Goal: Information Seeking & Learning: Find specific fact

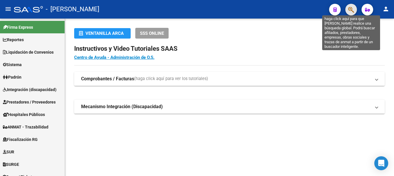
click at [350, 11] on icon "button" at bounding box center [352, 9] width 6 height 7
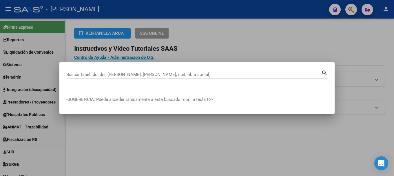
paste input "44670994"
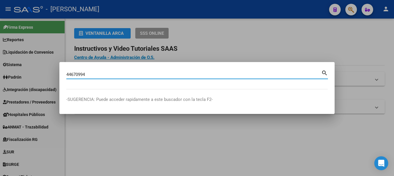
type input "44670994"
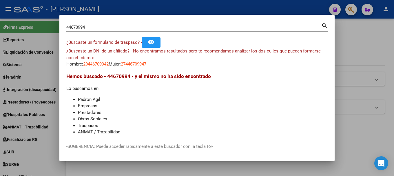
click at [81, 66] on div "¿Buscaste un DNI de un afiliado? - No encontramos resultados pero te recomendam…" at bounding box center [197, 58] width 262 height 20
click at [94, 61] on app-link-go-to "20446709942" at bounding box center [96, 64] width 26 height 7
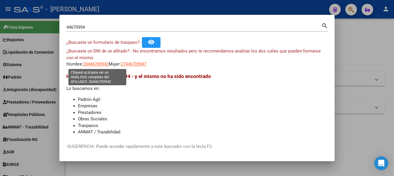
click at [96, 67] on span "20446709942" at bounding box center [96, 63] width 26 height 5
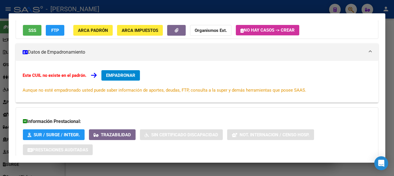
scroll to position [95, 0]
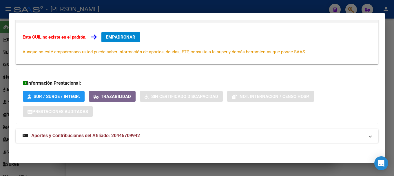
click at [129, 136] on span "Aportes y Contribuciones del Afiliado: 20446709942" at bounding box center [85, 136] width 109 height 6
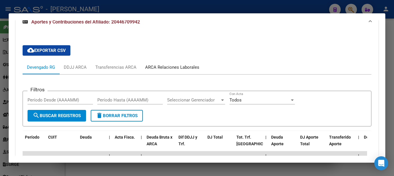
click at [177, 65] on div "ARCA Relaciones Laborales" at bounding box center [172, 67] width 54 height 6
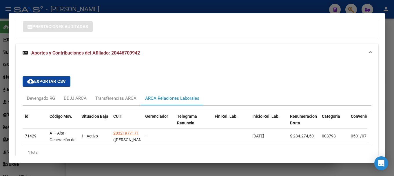
scroll to position [166, 0]
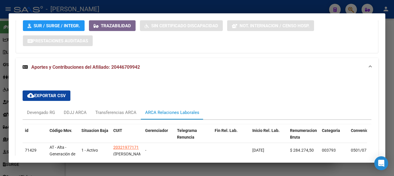
click at [136, 24] on div "DATOS ARCA: VALENTINO FISCHIETTI DANTE (20/12/2002) ESTE CUIL NO EXISTE EN EL P…" at bounding box center [197, 35] width 363 height 320
click at [156, 10] on div at bounding box center [197, 88] width 394 height 176
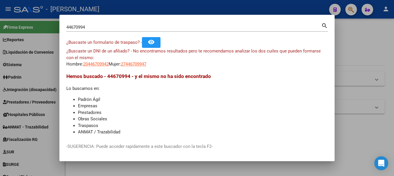
click at [101, 30] on input "44670994" at bounding box center [193, 27] width 255 height 5
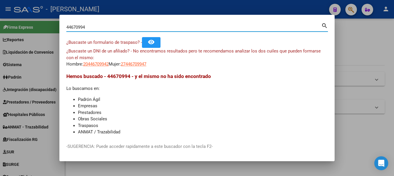
click at [101, 30] on input "44670994" at bounding box center [193, 27] width 255 height 5
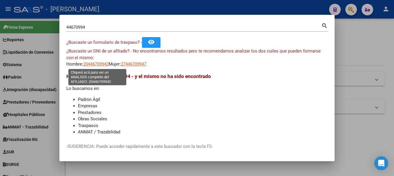
click at [105, 63] on span "20446709942" at bounding box center [96, 63] width 26 height 5
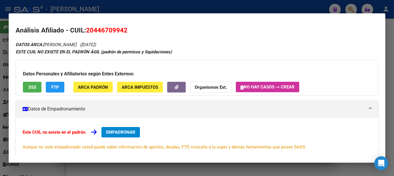
scroll to position [95, 0]
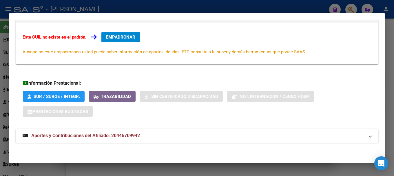
click at [111, 135] on span "Aportes y Contribuciones del Afiliado: 20446709942" at bounding box center [85, 136] width 109 height 6
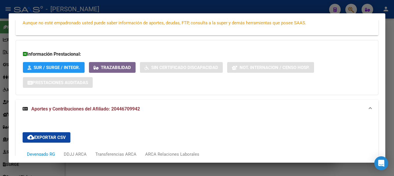
scroll to position [182, 0]
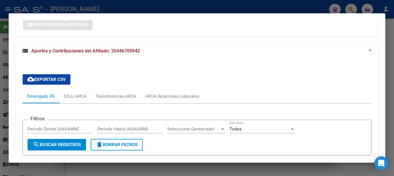
click at [340, 9] on div at bounding box center [197, 88] width 394 height 176
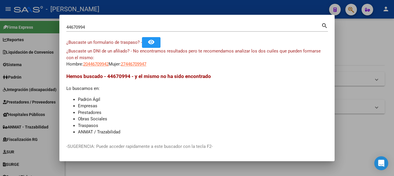
click at [355, 9] on div at bounding box center [197, 88] width 394 height 176
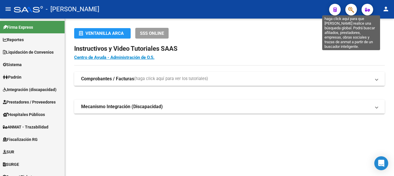
click at [352, 10] on icon "button" at bounding box center [352, 9] width 6 height 7
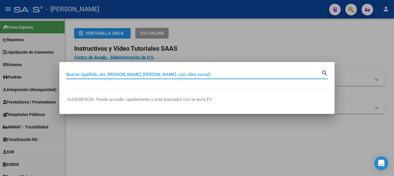
paste input "44978745"
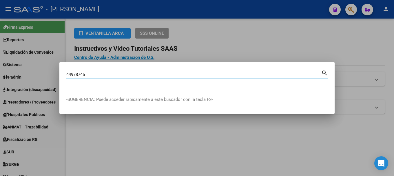
type input "44978745"
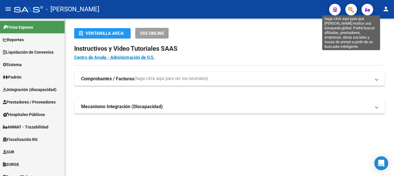
click at [353, 12] on icon "button" at bounding box center [352, 9] width 6 height 7
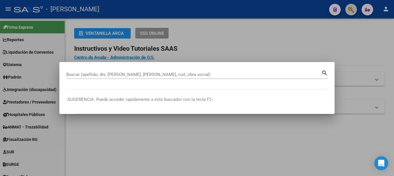
paste input "41645772"
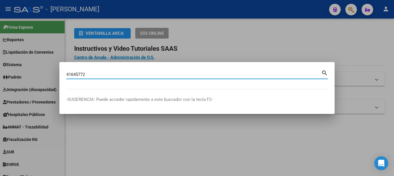
type input "41645772"
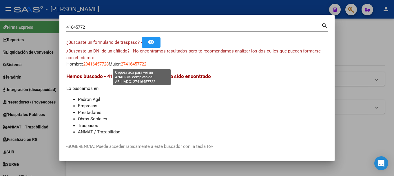
click at [142, 62] on span "27416457722" at bounding box center [134, 63] width 26 height 5
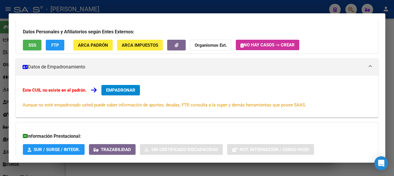
scroll to position [95, 0]
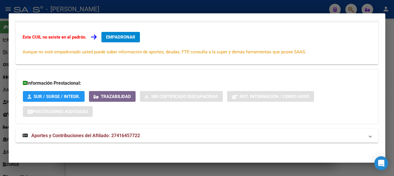
click at [126, 130] on mat-expansion-panel-header "Aportes y Contribuciones del Afiliado: 27416457722" at bounding box center [197, 136] width 363 height 14
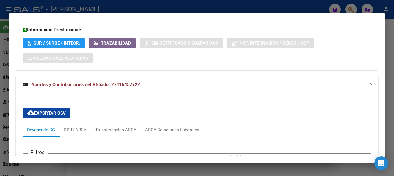
scroll to position [274, 0]
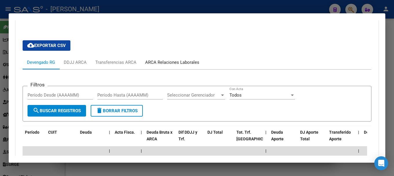
click at [183, 66] on div "ARCA Relaciones Laborales" at bounding box center [172, 62] width 63 height 14
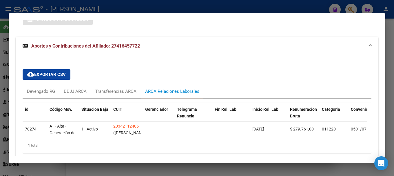
scroll to position [215, 0]
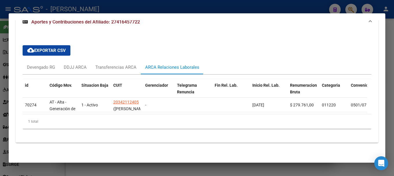
click at [180, 4] on div at bounding box center [197, 88] width 394 height 176
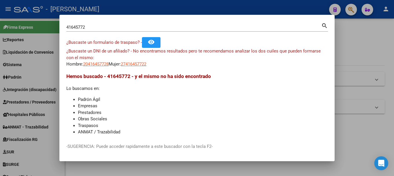
click at [106, 29] on input "41645772" at bounding box center [193, 27] width 255 height 5
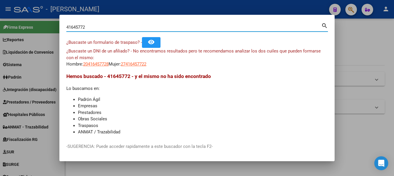
click at [106, 29] on input "41645772" at bounding box center [193, 27] width 255 height 5
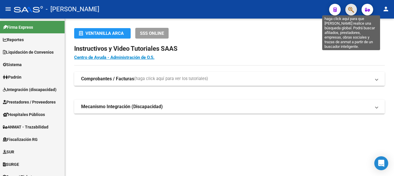
click at [353, 9] on icon "button" at bounding box center [352, 9] width 6 height 7
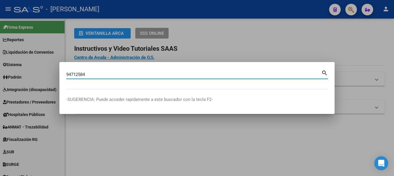
type input "94712584"
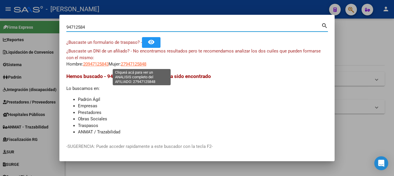
click at [136, 66] on span "27947125848" at bounding box center [134, 63] width 26 height 5
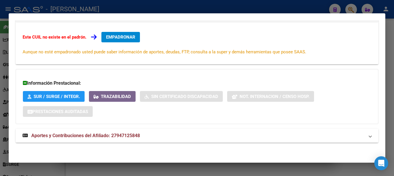
click at [116, 137] on span "Aportes y Contribuciones del Afiliado: 27947125848" at bounding box center [85, 136] width 109 height 6
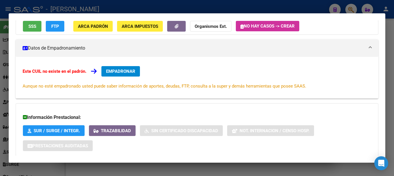
scroll to position [32, 0]
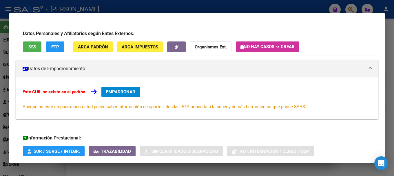
click at [144, 8] on div at bounding box center [197, 88] width 394 height 176
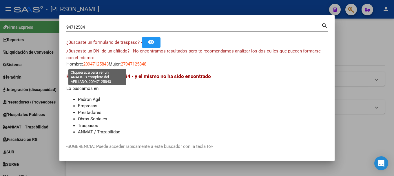
click at [93, 61] on span "20947125843" at bounding box center [96, 63] width 26 height 5
type textarea "20947125843"
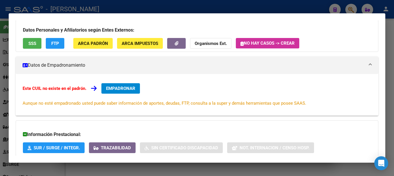
scroll to position [95, 0]
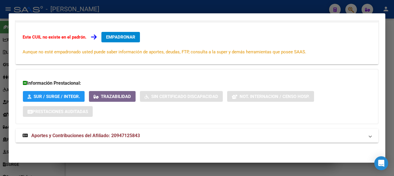
click at [156, 140] on mat-expansion-panel-header "Aportes y Contribuciones del Afiliado: 20947125843" at bounding box center [197, 136] width 363 height 14
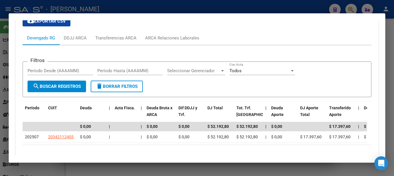
scroll to position [241, 0]
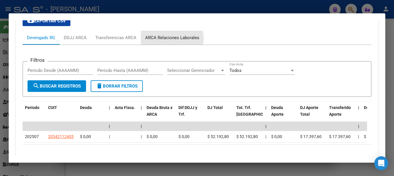
click at [170, 38] on div "ARCA Relaciones Laborales" at bounding box center [172, 38] width 54 height 6
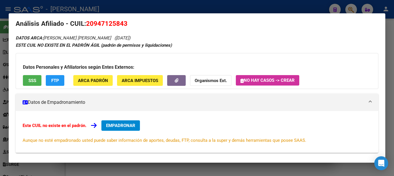
scroll to position [0, 0]
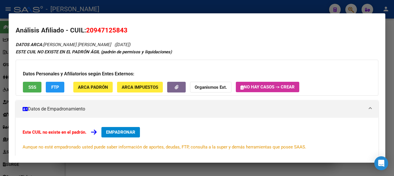
drag, startPoint x: 95, startPoint y: 30, endPoint x: 122, endPoint y: 30, distance: 27.0
click at [123, 30] on span "20947125843" at bounding box center [106, 30] width 41 height 8
copy span "94712584"
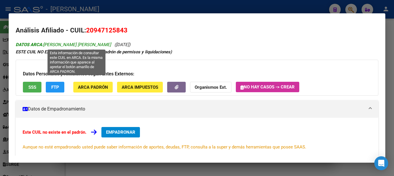
drag, startPoint x: 46, startPoint y: 45, endPoint x: 89, endPoint y: 44, distance: 43.8
click at [89, 44] on span "DATOS ARCA: [PERSON_NAME] [PERSON_NAME]" at bounding box center [63, 44] width 95 height 5
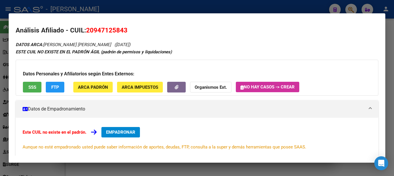
copy span "[PERSON_NAME]"
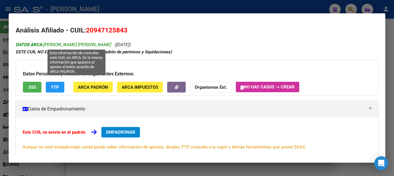
drag, startPoint x: 91, startPoint y: 44, endPoint x: 111, endPoint y: 45, distance: 20.3
click at [111, 45] on span "DATOS ARCA: [PERSON_NAME] [PERSON_NAME]" at bounding box center [63, 44] width 95 height 5
copy span "STEFANNY"
